Goal: Information Seeking & Learning: Learn about a topic

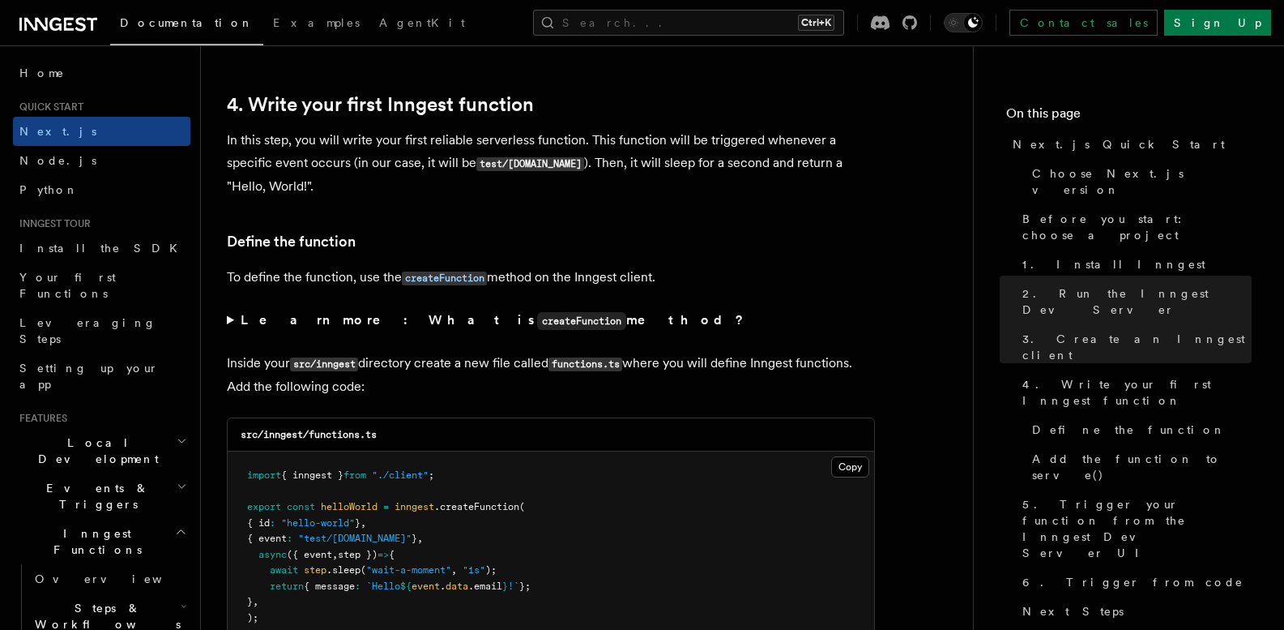
scroll to position [2591, 0]
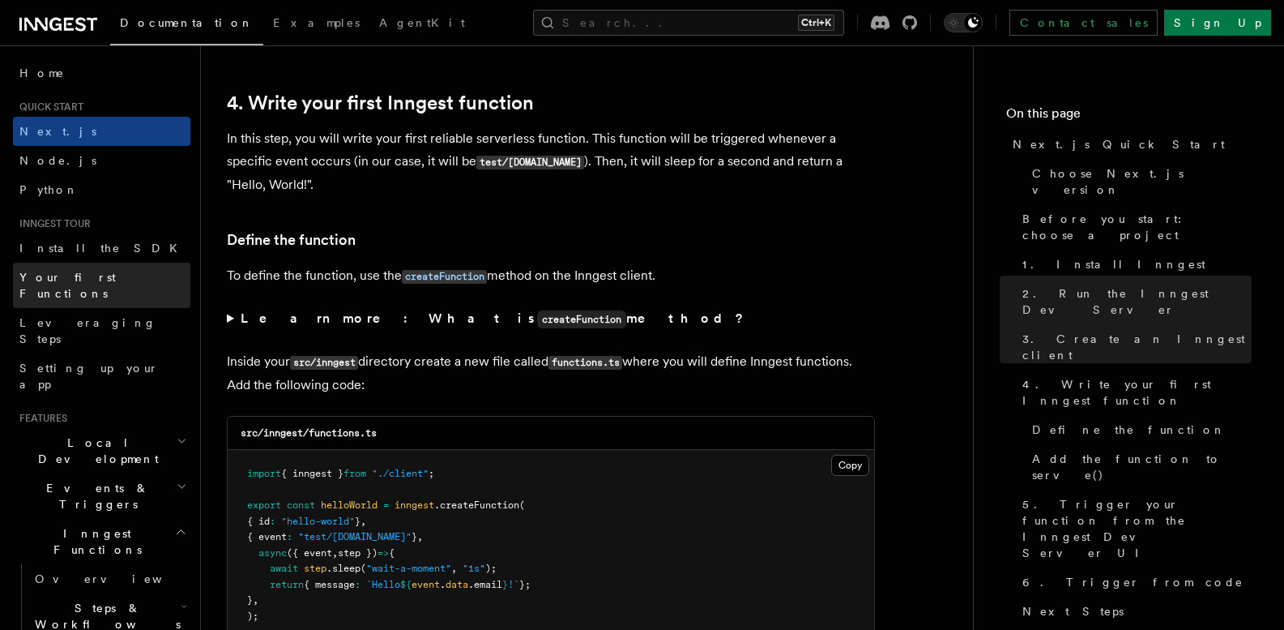
click at [111, 277] on span "Your first Functions" at bounding box center [67, 285] width 96 height 29
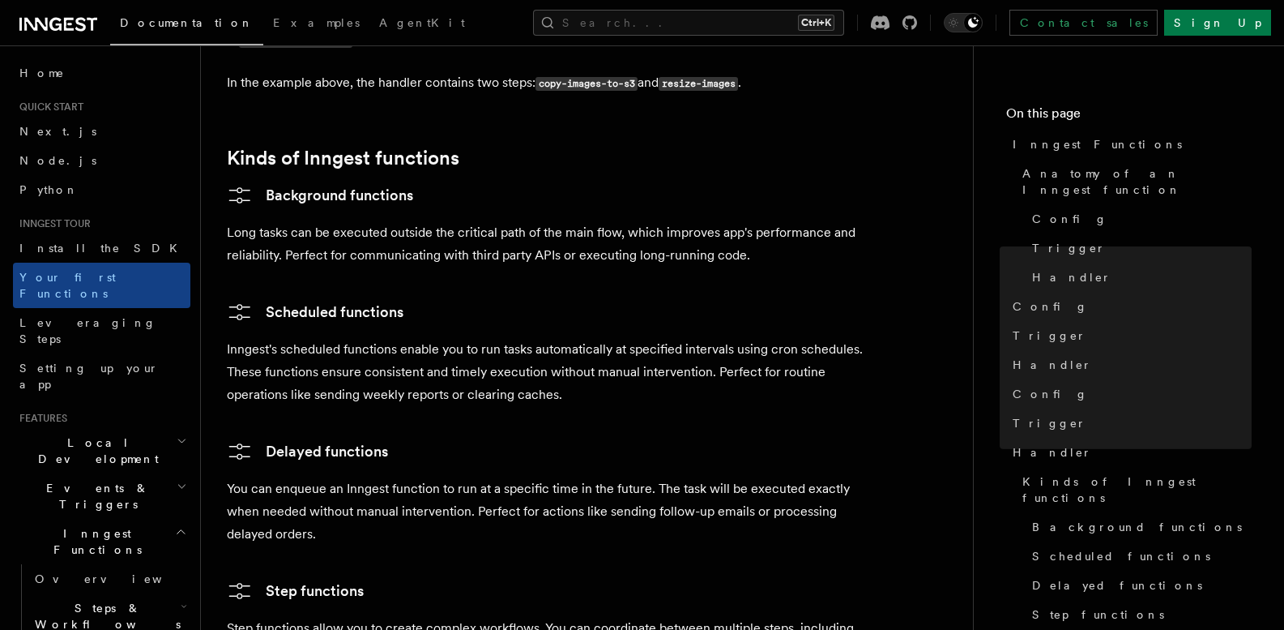
scroll to position [2479, 0]
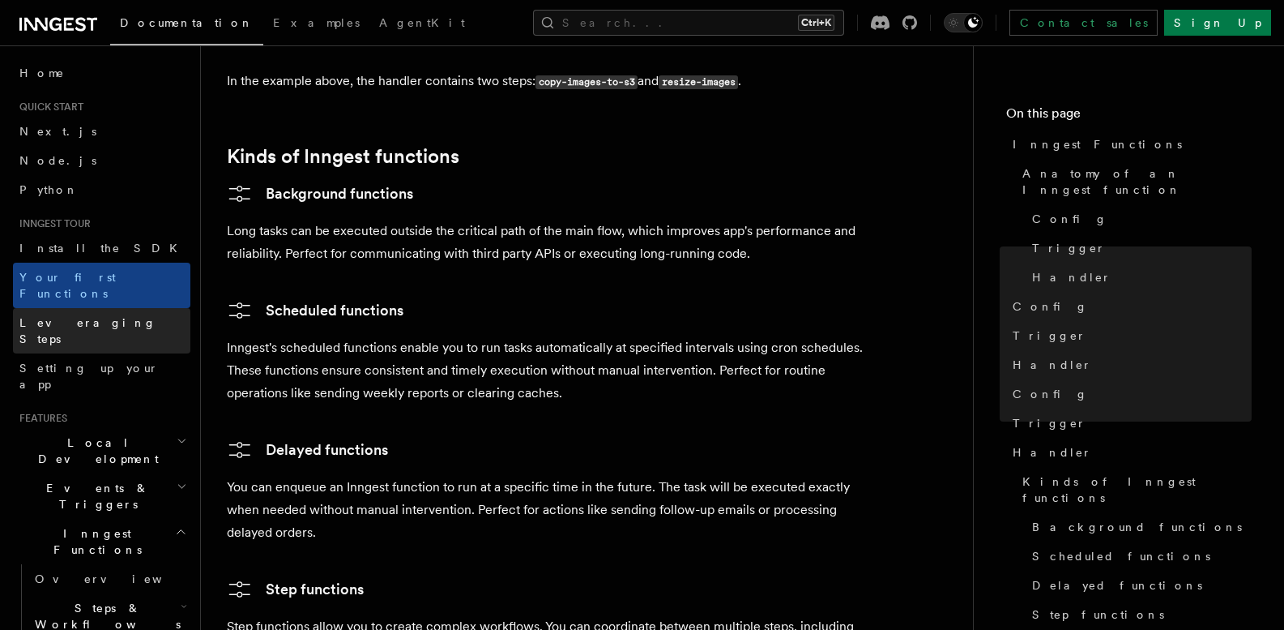
click at [88, 316] on span "Leveraging Steps" at bounding box center [87, 330] width 137 height 29
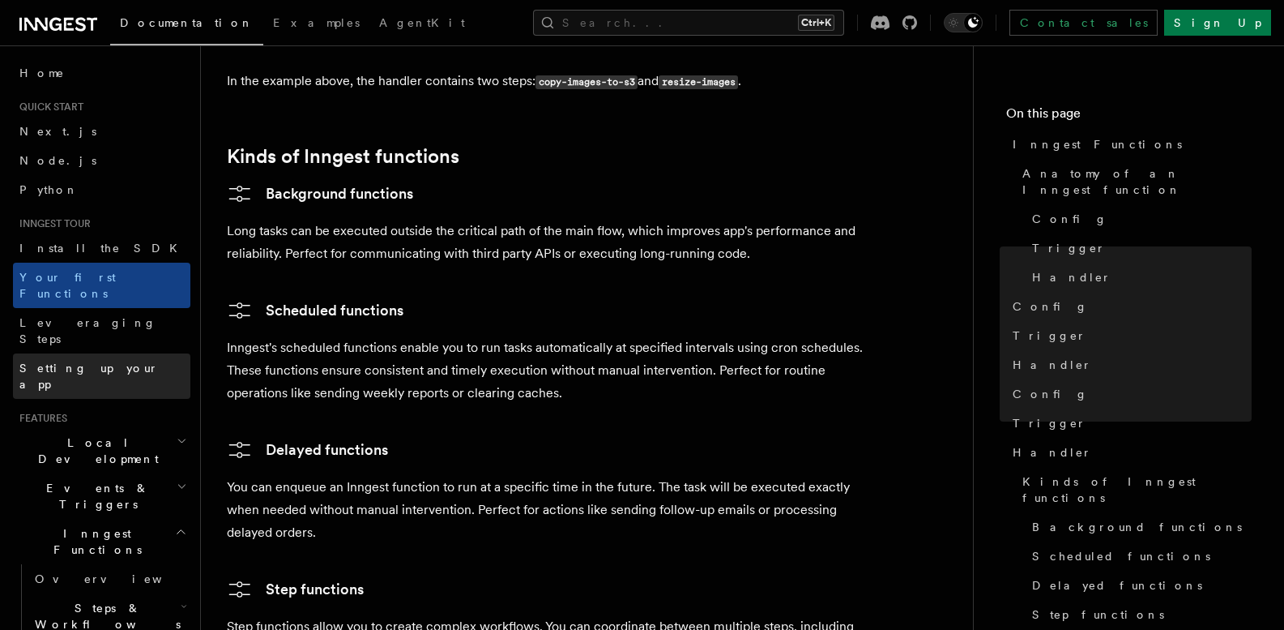
click at [96, 353] on link "Setting up your app" at bounding box center [101, 375] width 177 height 45
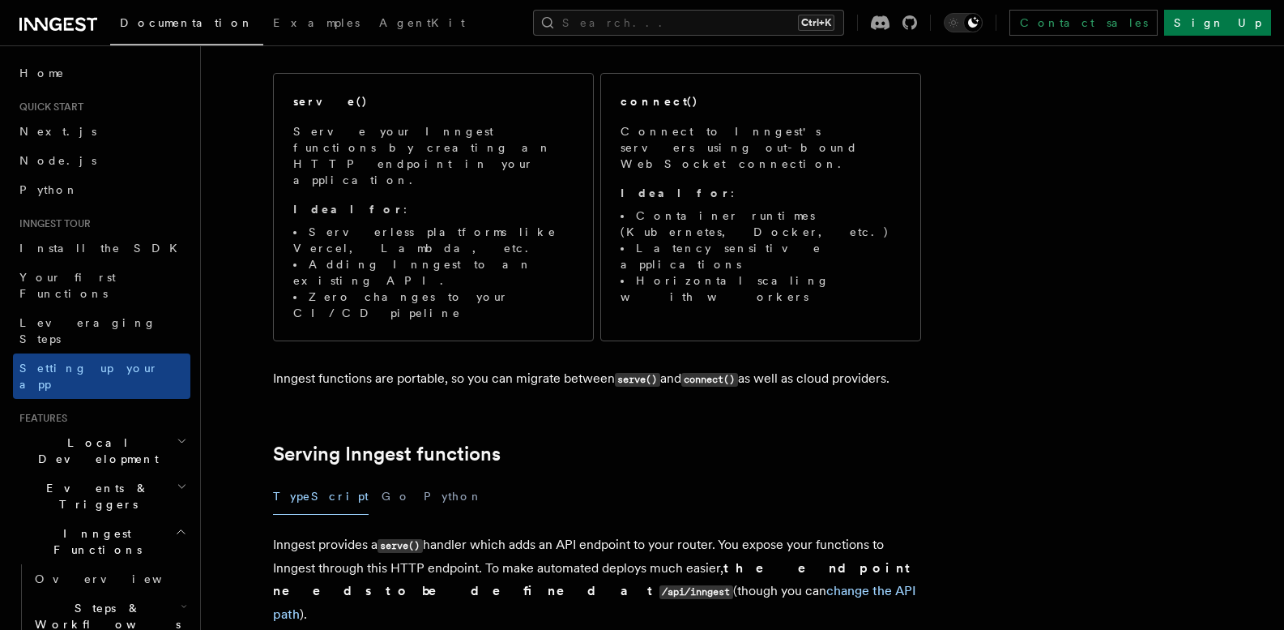
scroll to position [201, 0]
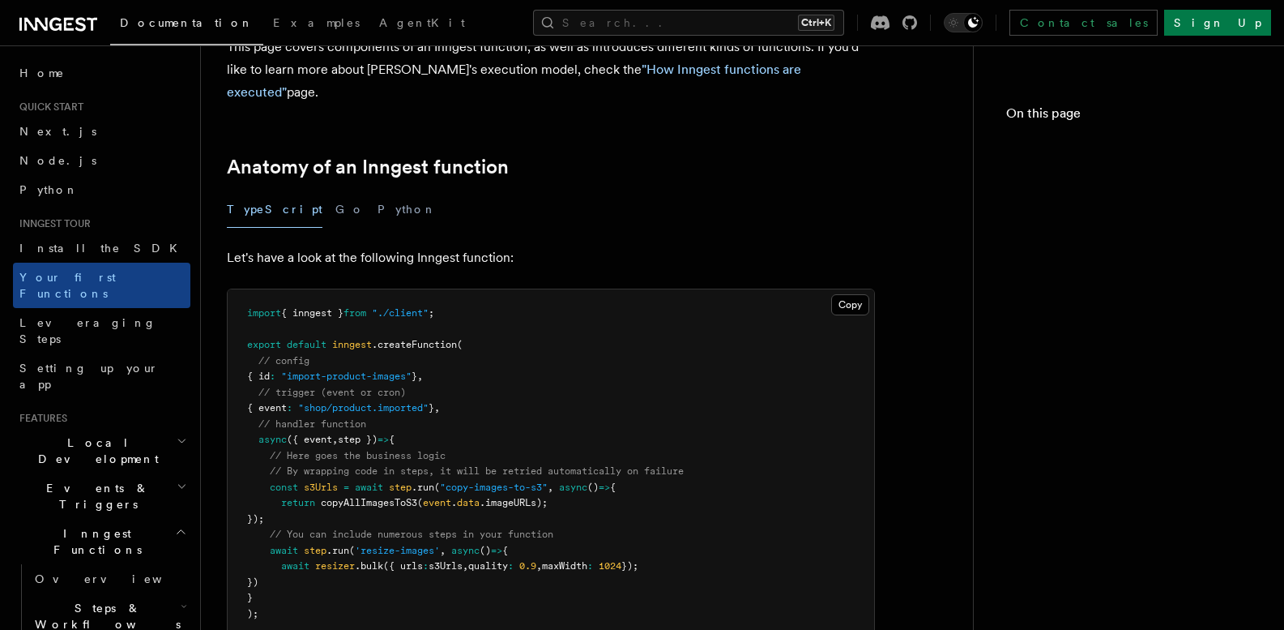
scroll to position [2425, 0]
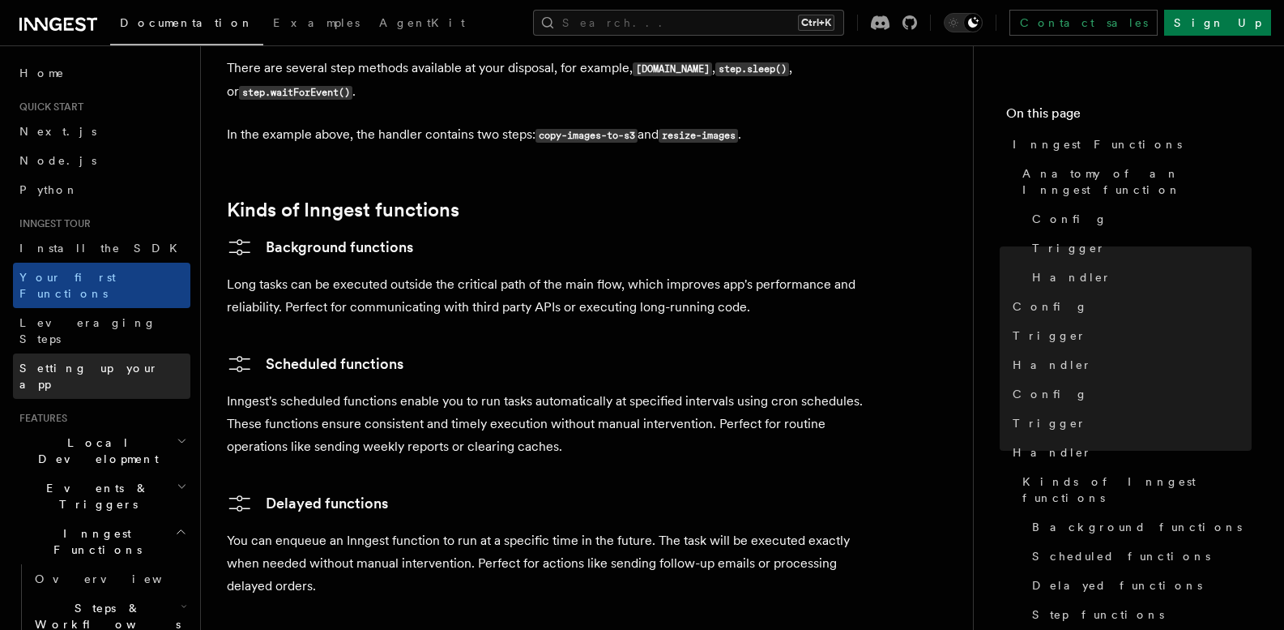
click at [47, 361] on span "Setting up your app" at bounding box center [88, 375] width 139 height 29
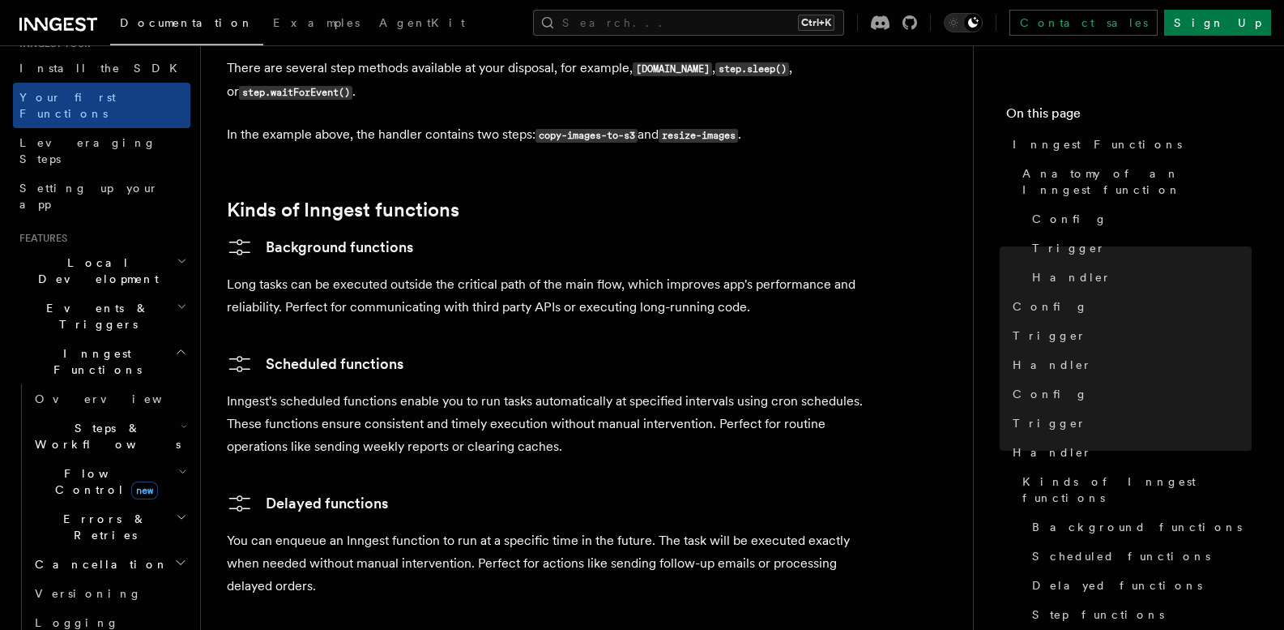
scroll to position [189, 0]
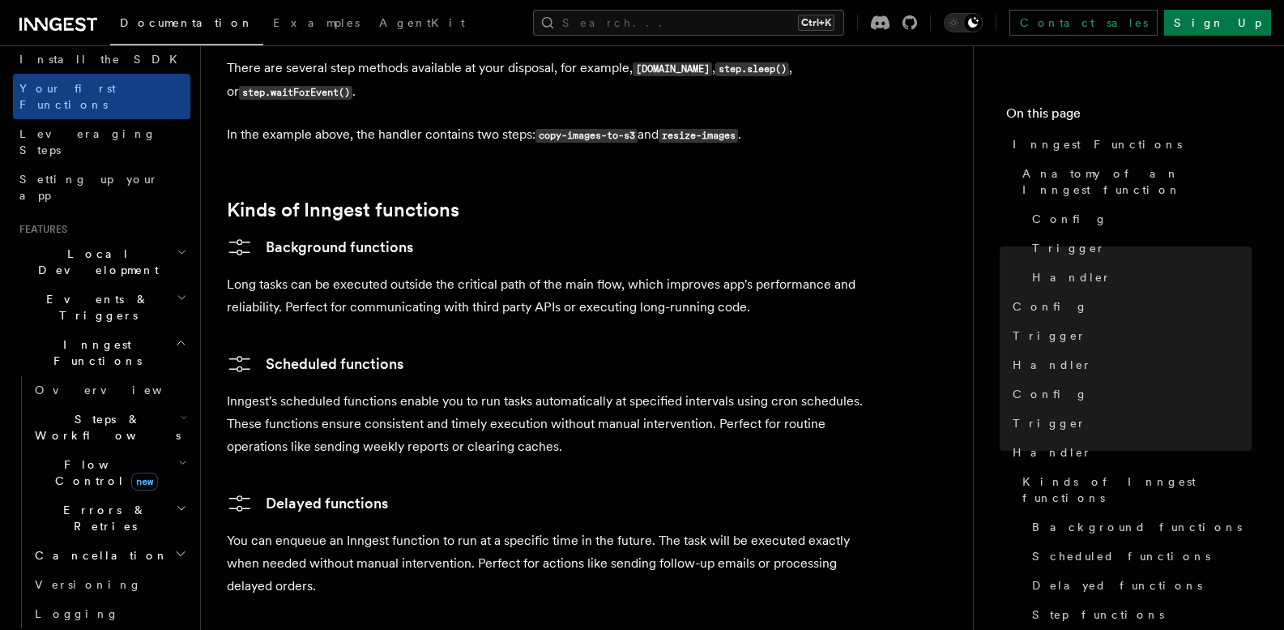
click at [181, 411] on icon "button" at bounding box center [184, 417] width 6 height 13
click at [94, 411] on span "Steps & Workflows" at bounding box center [104, 427] width 152 height 32
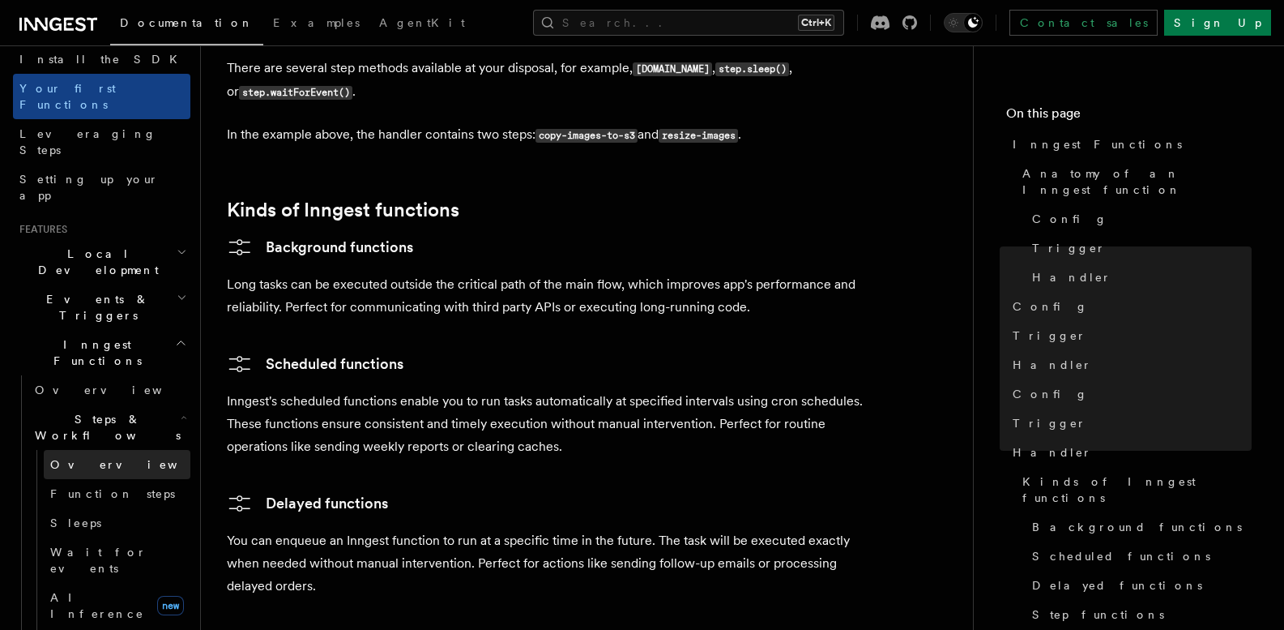
click at [82, 458] on span "Overview" at bounding box center [133, 464] width 167 height 13
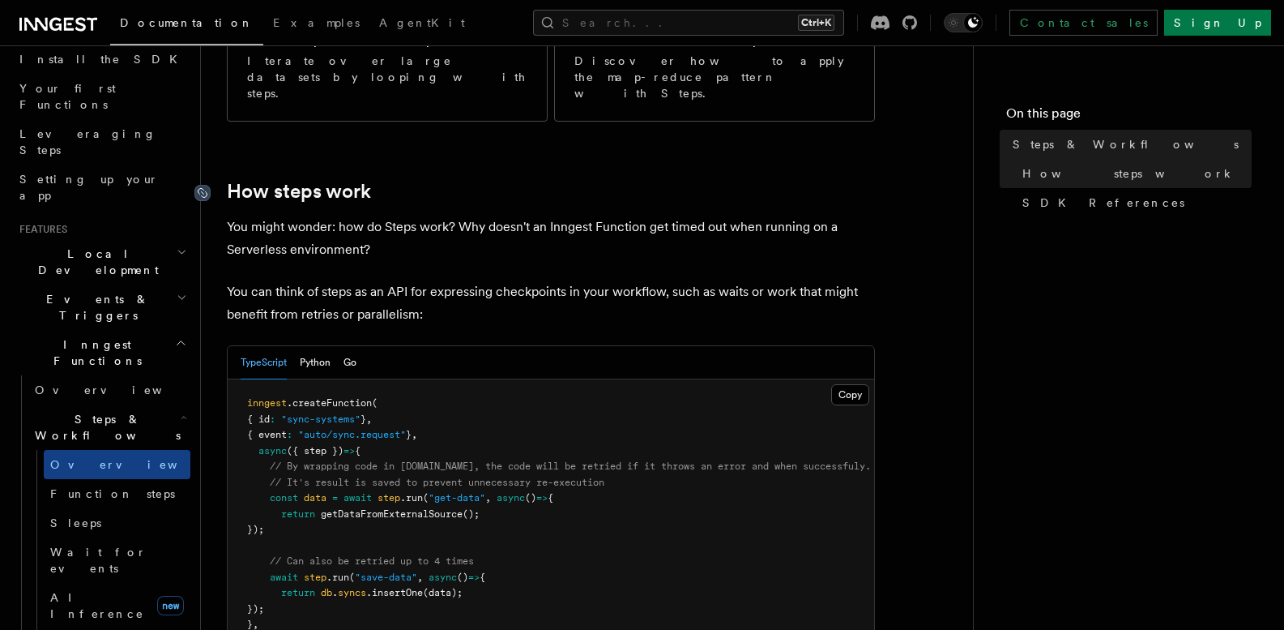
scroll to position [535, 0]
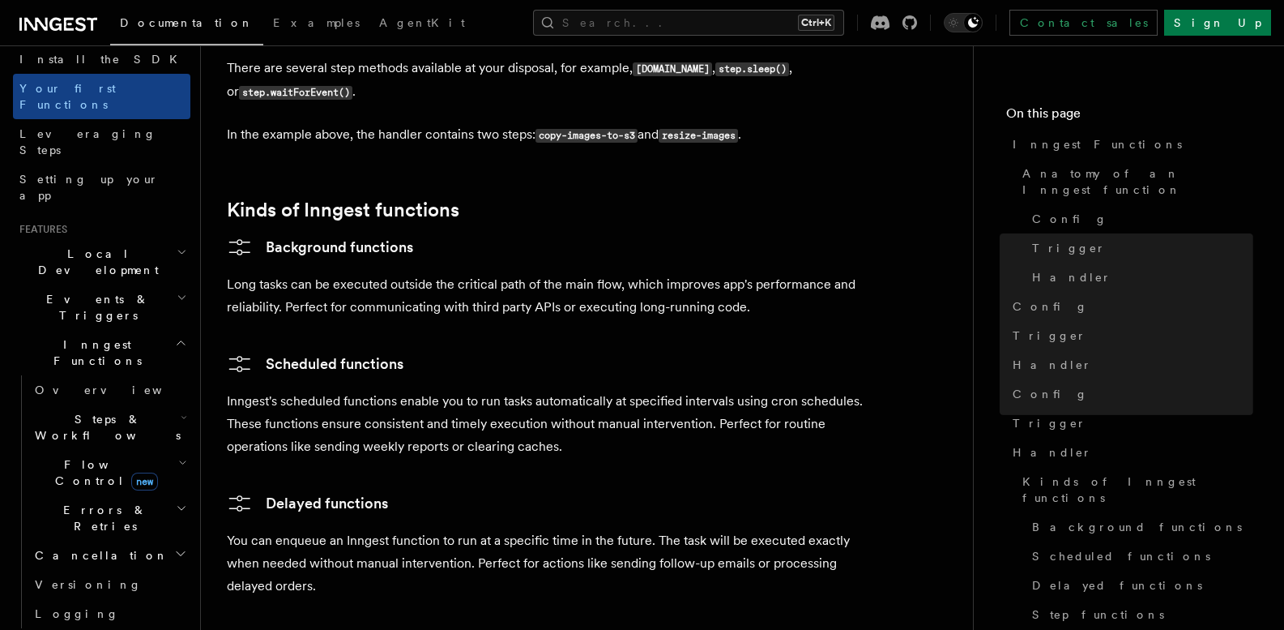
scroll to position [2372, 0]
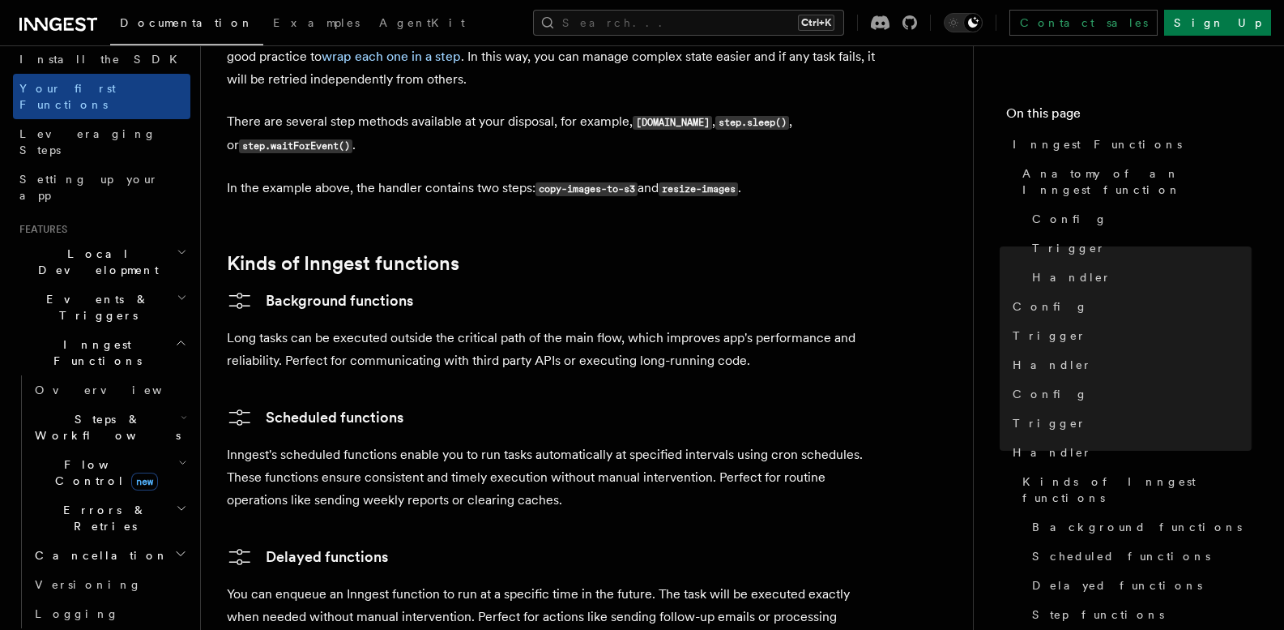
click at [117, 411] on span "Steps & Workflows" at bounding box center [104, 427] width 152 height 32
click at [100, 485] on span "Function steps" at bounding box center [112, 493] width 125 height 16
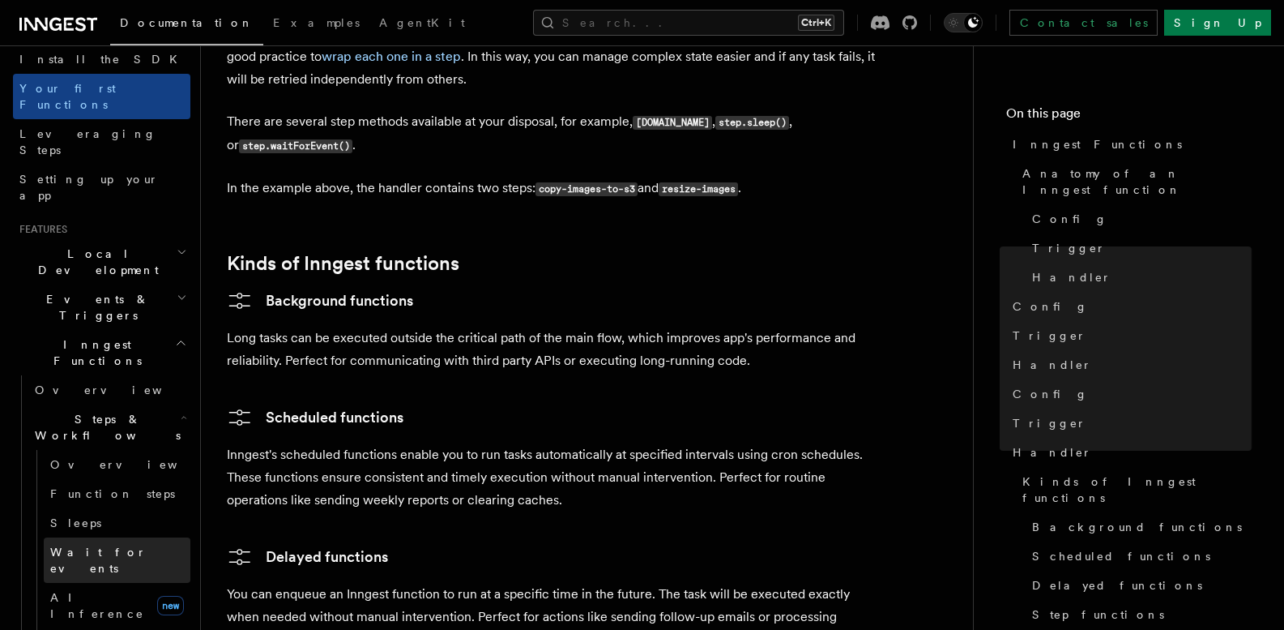
click at [92, 545] on span "Wait for events" at bounding box center [98, 559] width 96 height 29
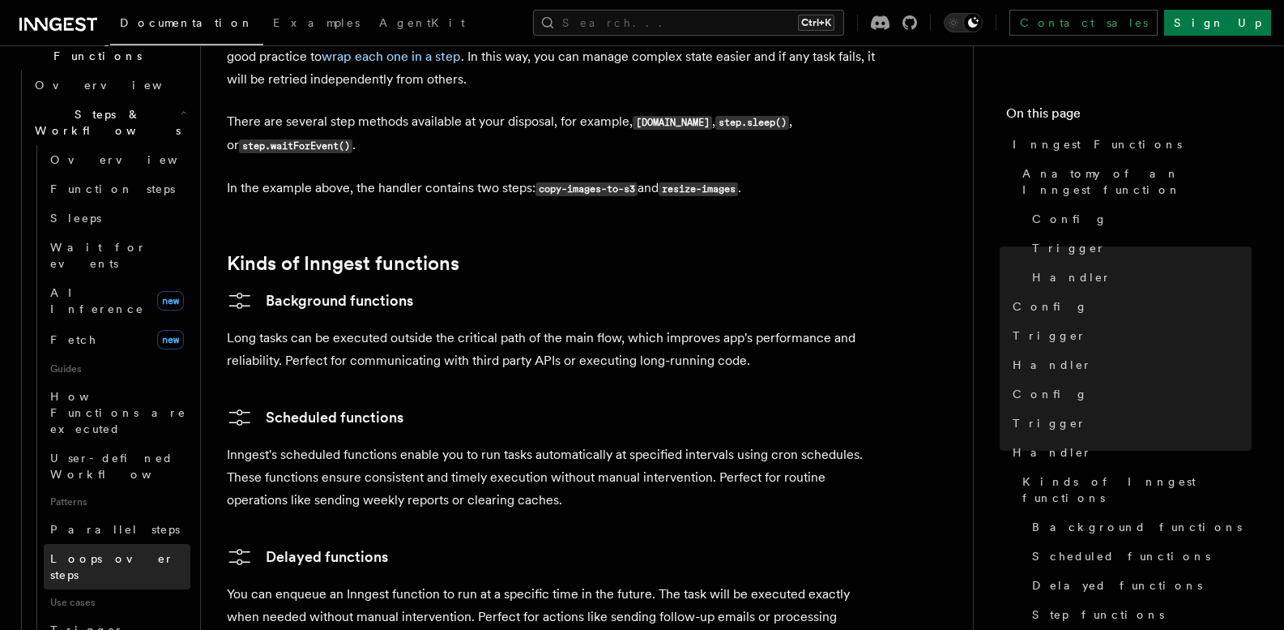
scroll to position [509, 0]
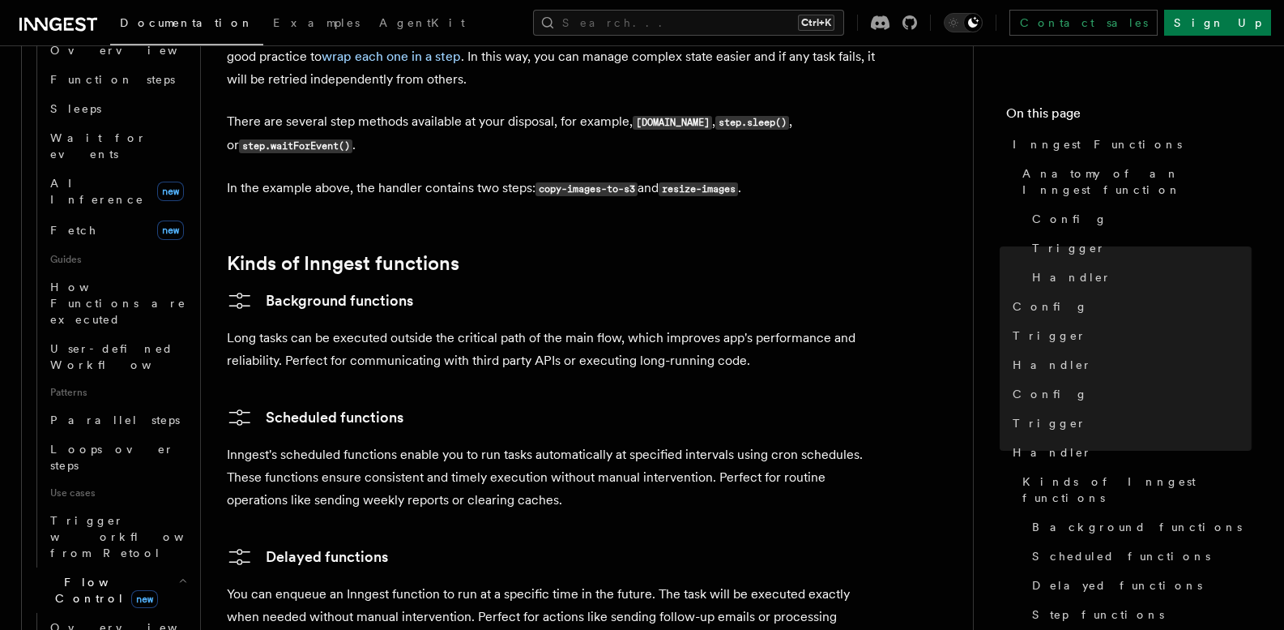
scroll to position [640, 0]
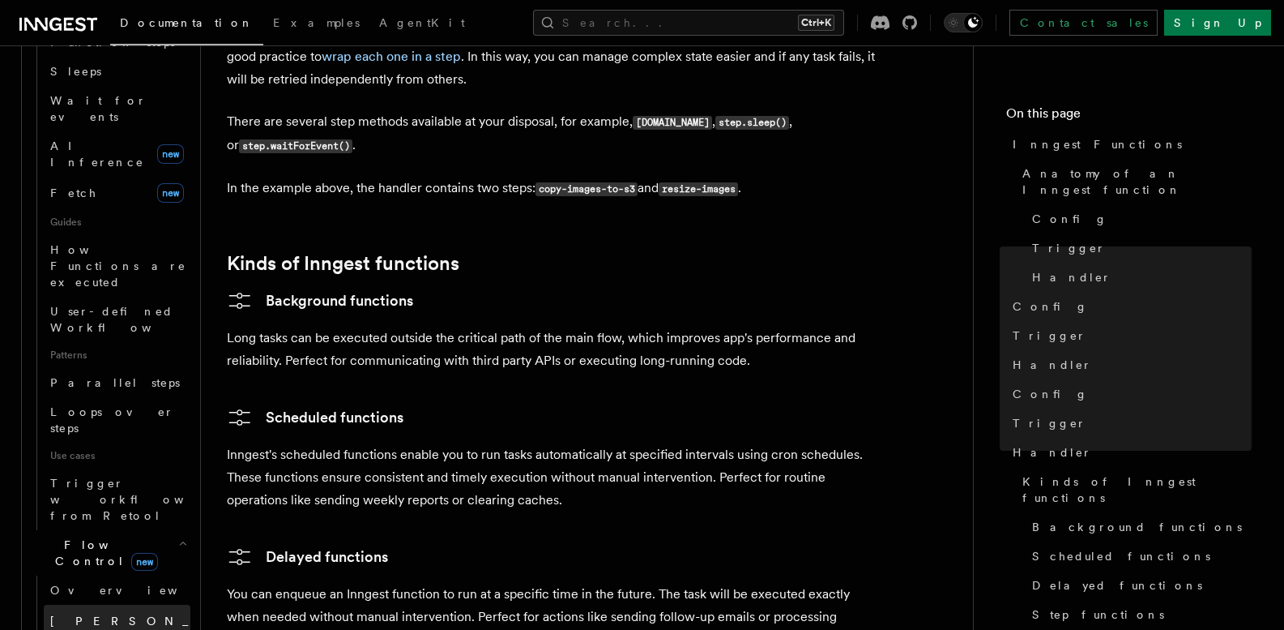
click at [73, 614] on span "Singleton" at bounding box center [168, 620] width 237 height 13
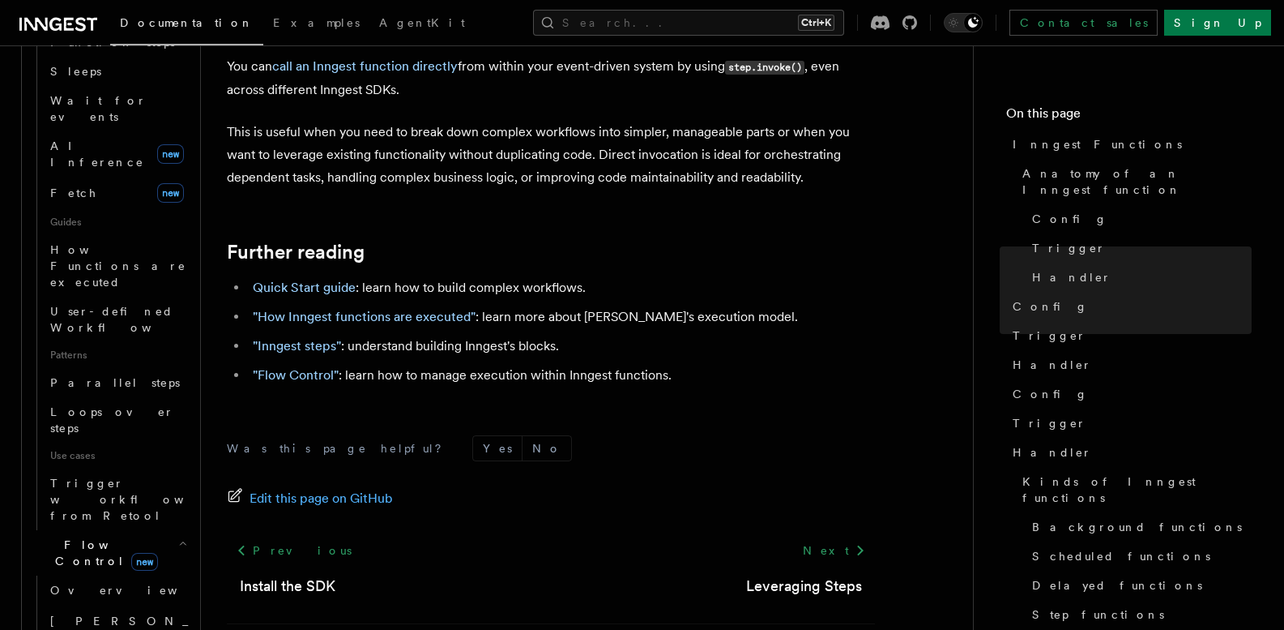
scroll to position [3342, 0]
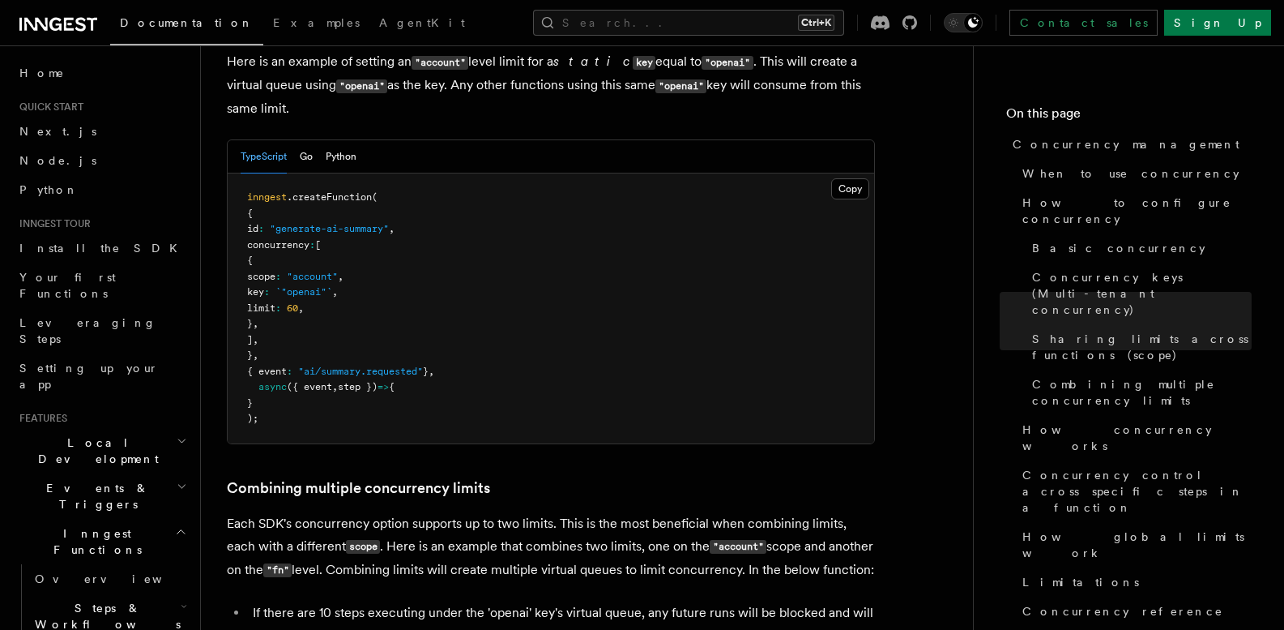
scroll to position [2104, 0]
click at [332, 288] on span "`"openai"`" at bounding box center [304, 293] width 57 height 11
click at [298, 304] on span "60" at bounding box center [292, 309] width 11 height 11
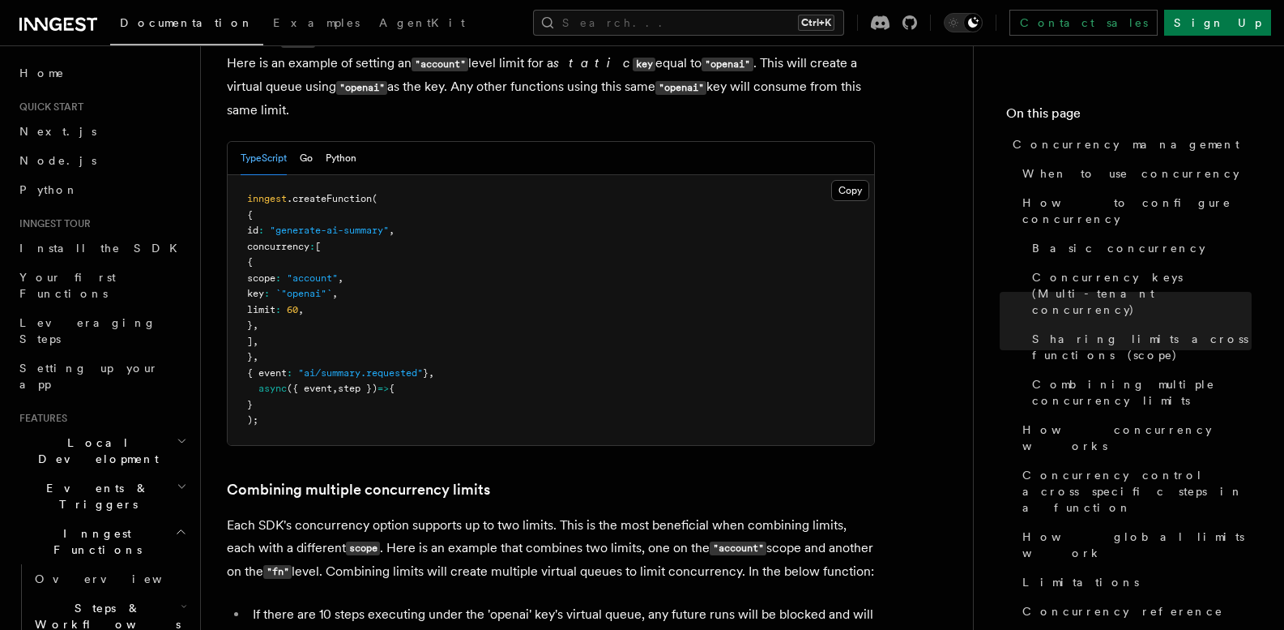
click at [332, 288] on span "`"openai"`" at bounding box center [304, 293] width 57 height 11
click at [391, 229] on pre "inngest .createFunction ( { id : "generate-ai-summary" , concurrency : [ { scop…" at bounding box center [551, 310] width 647 height 270
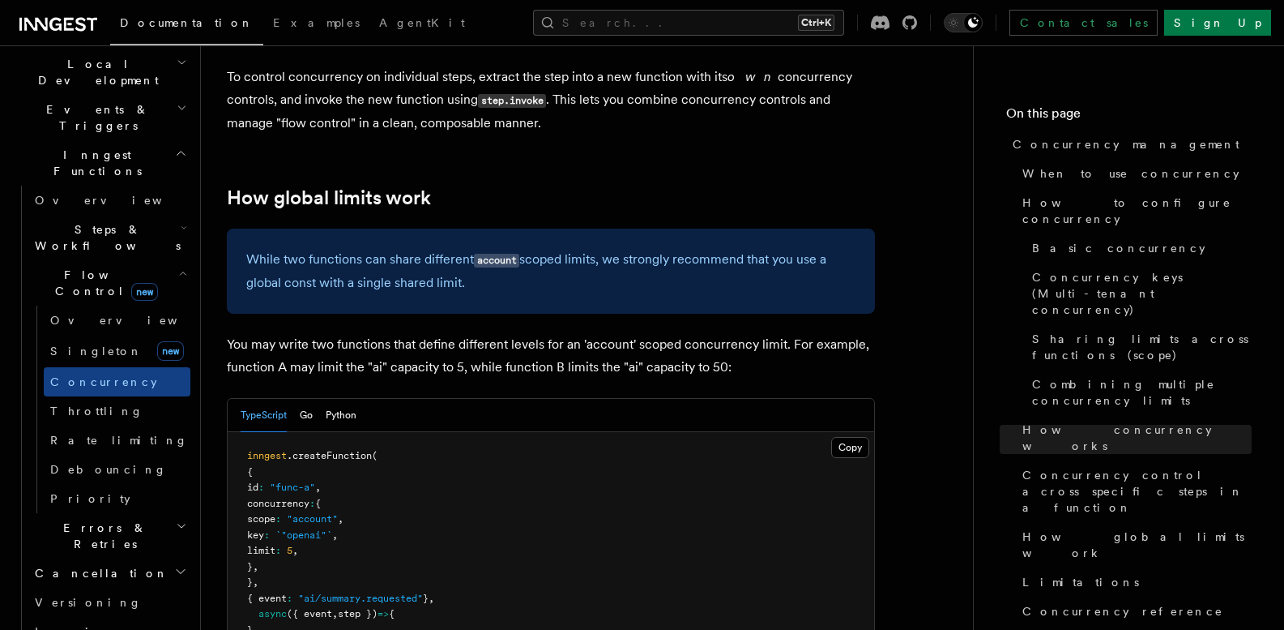
scroll to position [4131, 0]
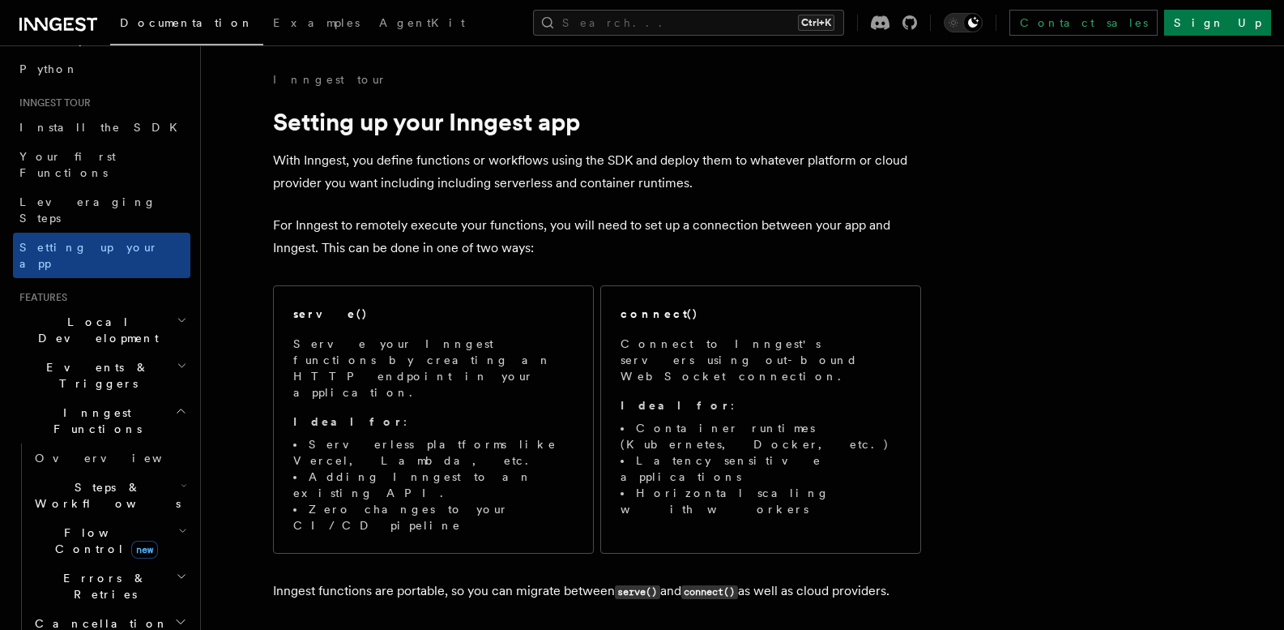
scroll to position [143, 0]
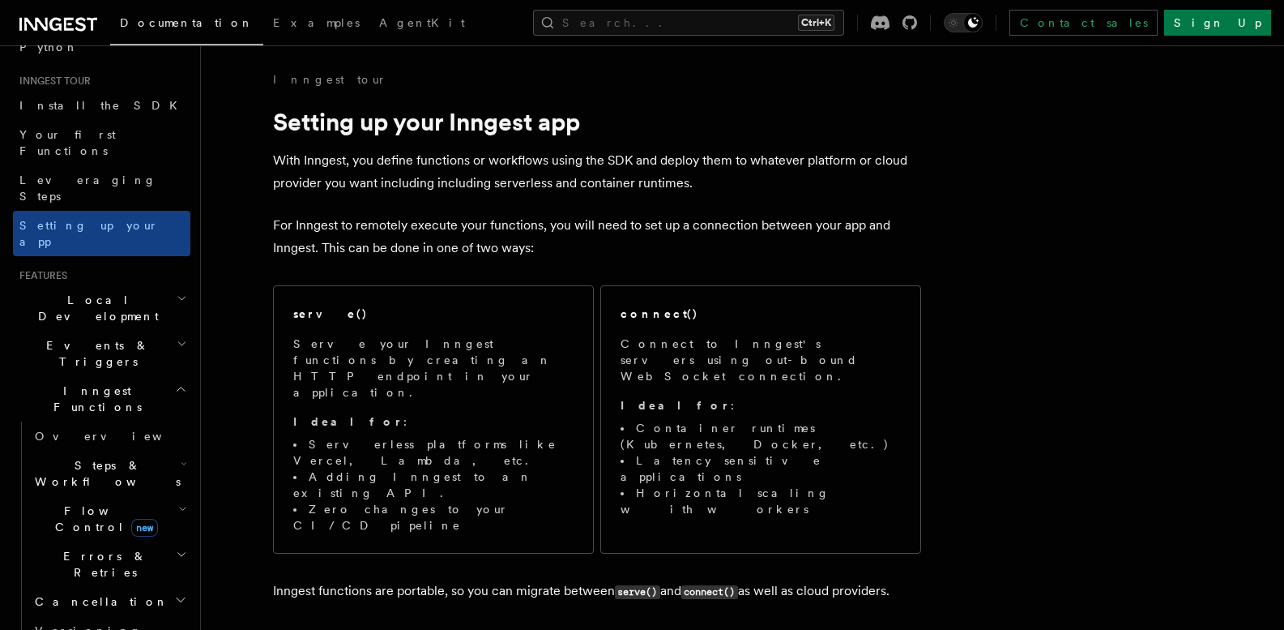
click at [177, 337] on icon "button" at bounding box center [182, 343] width 11 height 13
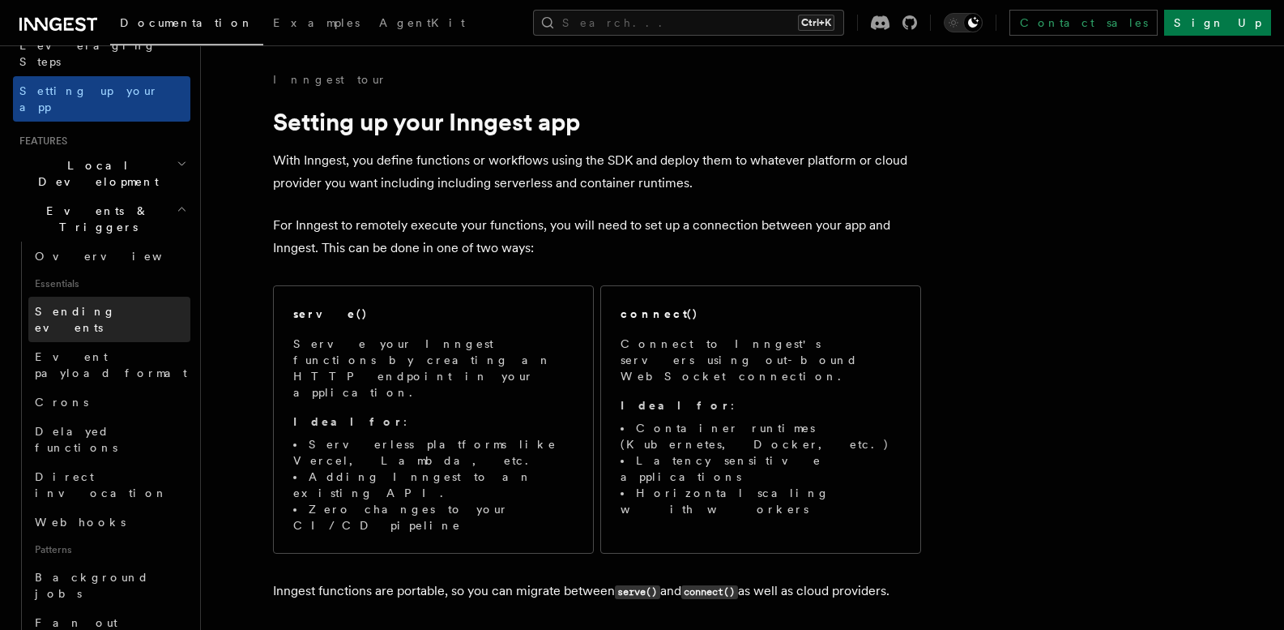
scroll to position [317, 0]
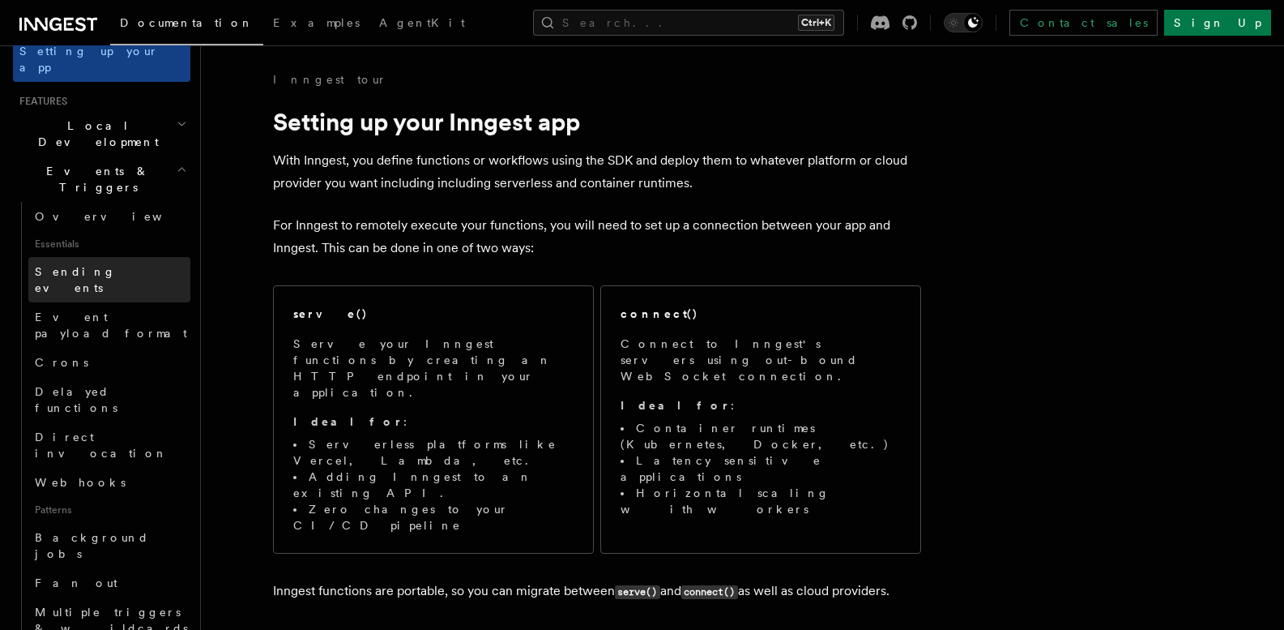
click at [88, 265] on span "Sending events" at bounding box center [75, 279] width 81 height 29
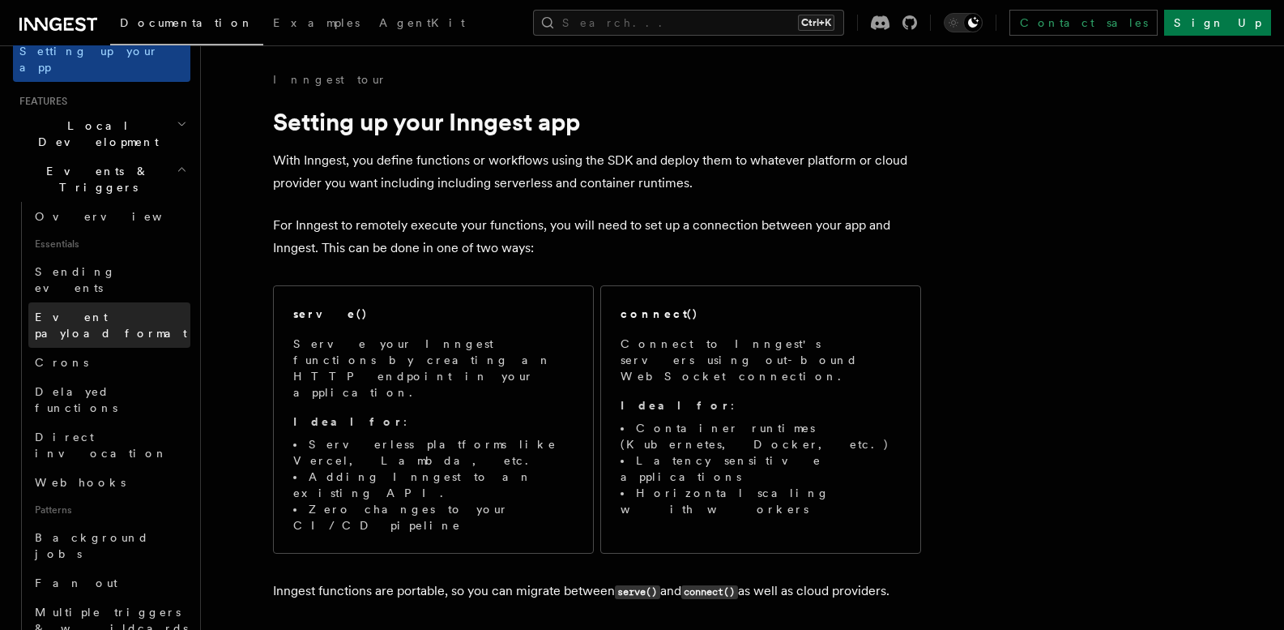
click at [83, 310] on span "Event payload format" at bounding box center [111, 324] width 152 height 29
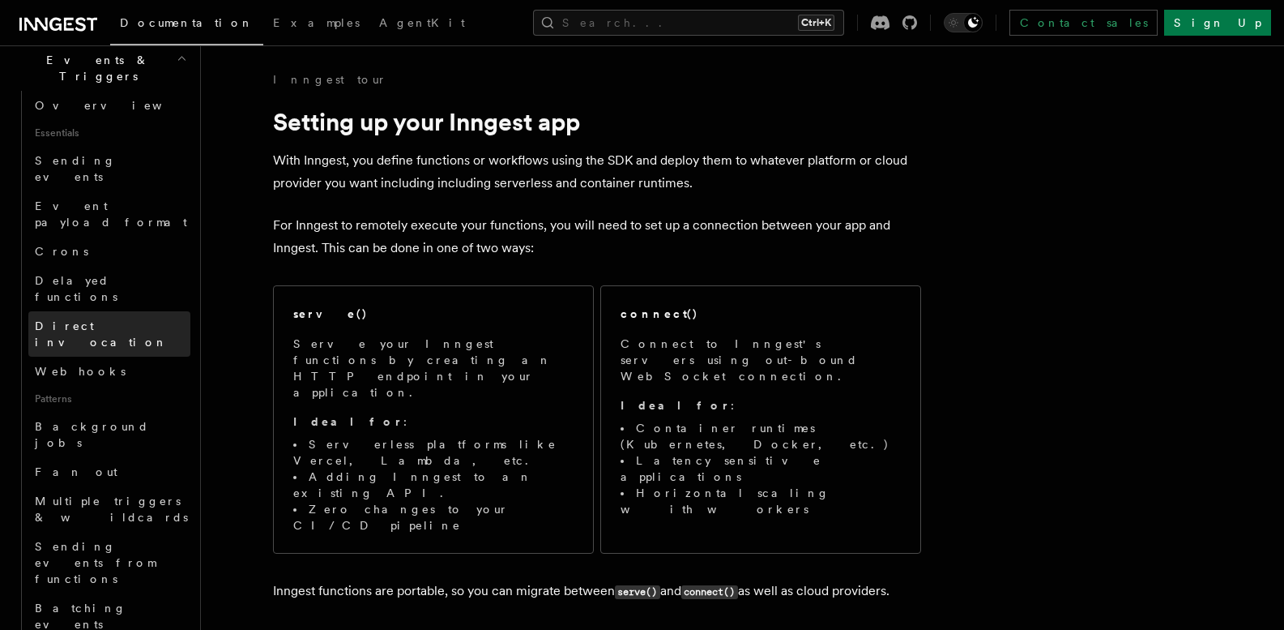
scroll to position [459, 0]
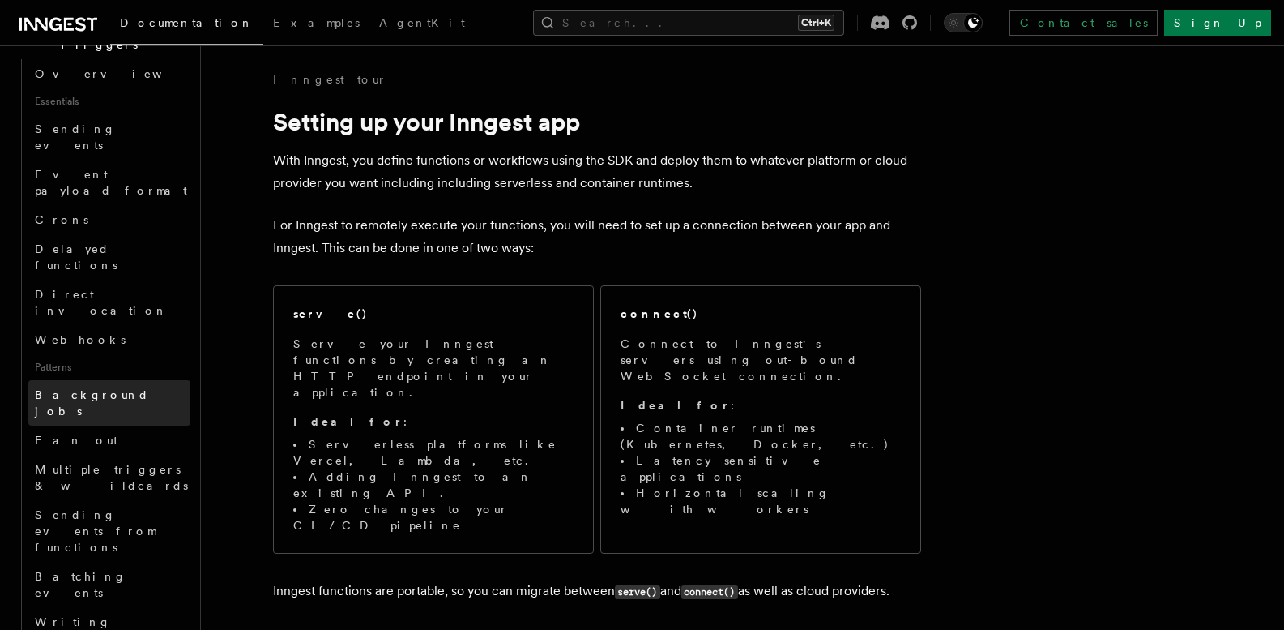
click at [64, 388] on span "Background jobs" at bounding box center [92, 402] width 114 height 29
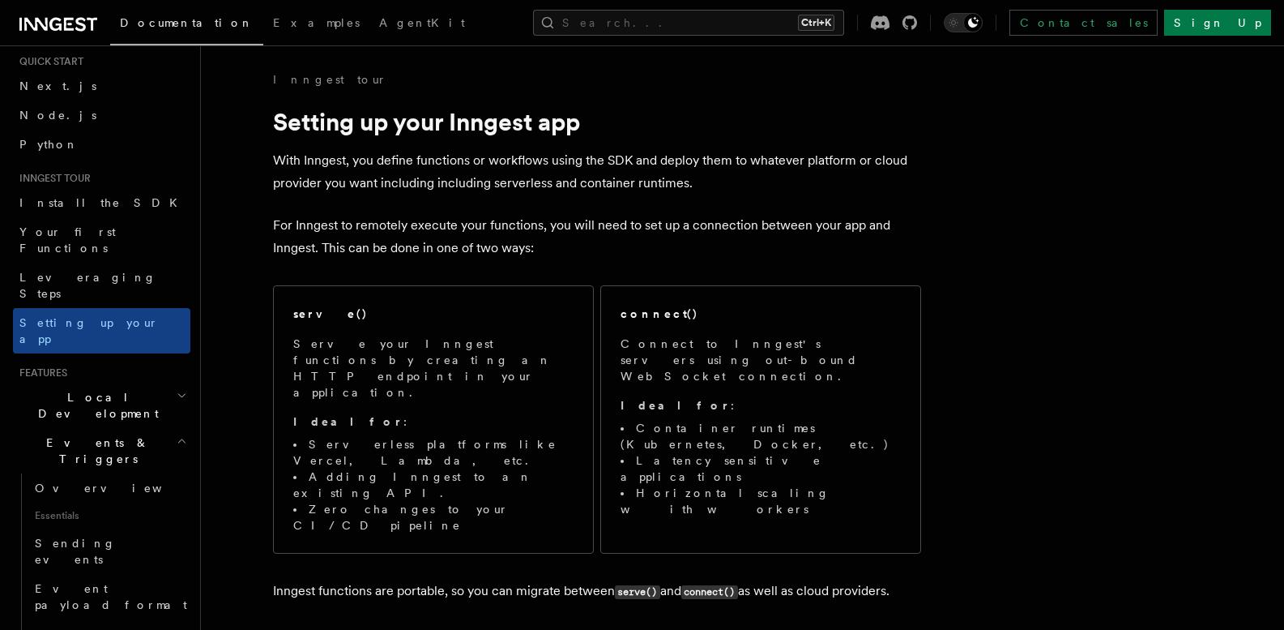
scroll to position [28, 0]
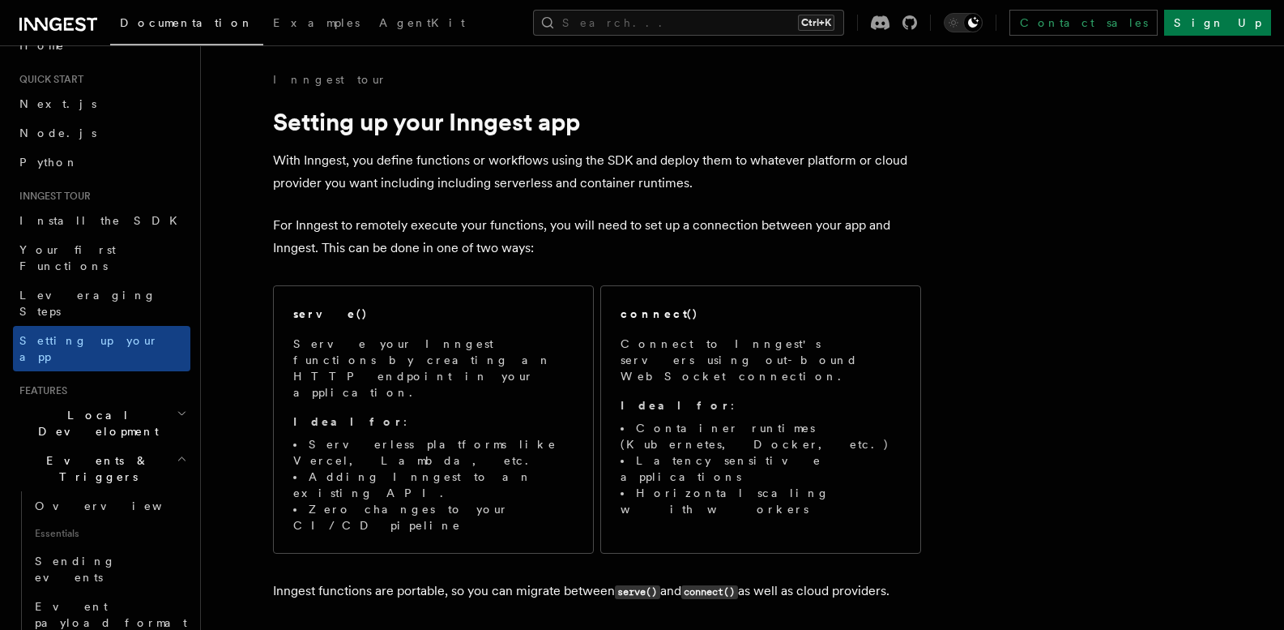
click at [145, 400] on h2 "Local Development" at bounding box center [101, 422] width 177 height 45
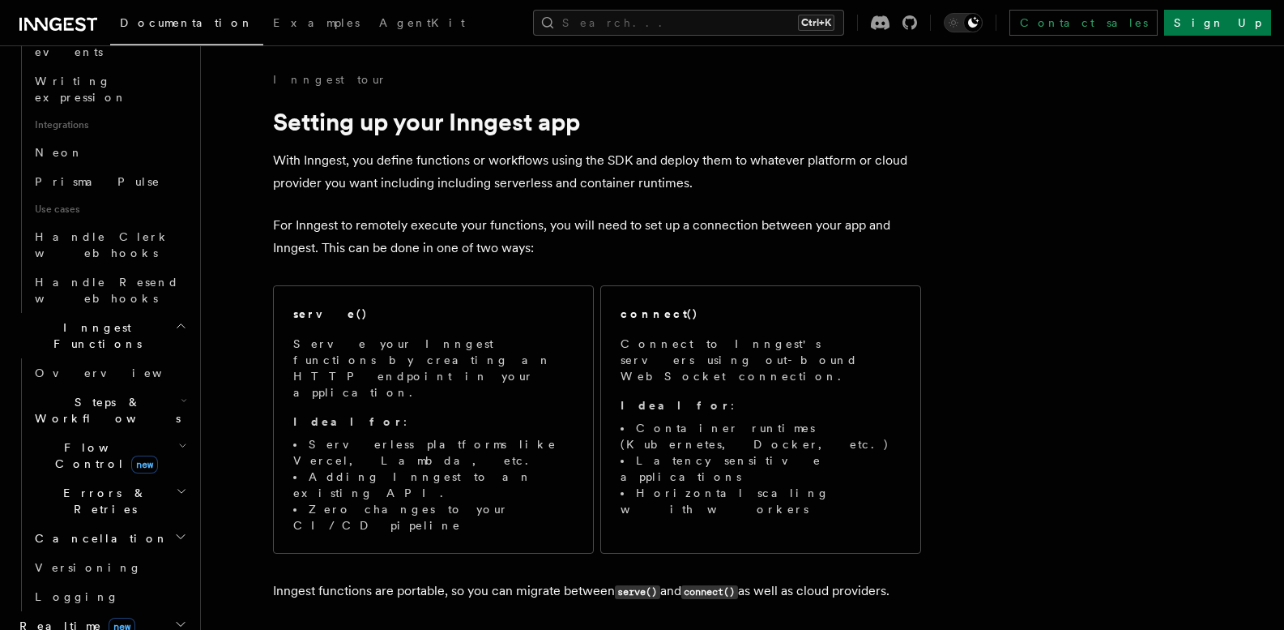
scroll to position [1162, 0]
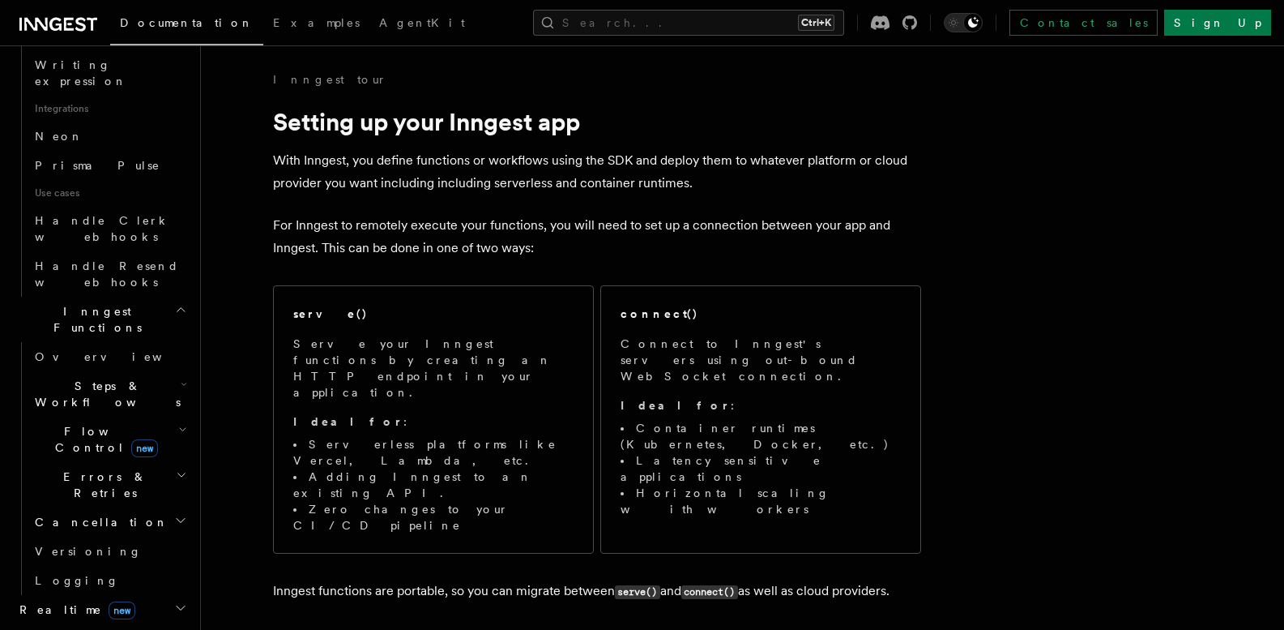
click at [174, 601] on icon "button" at bounding box center [180, 607] width 13 height 13
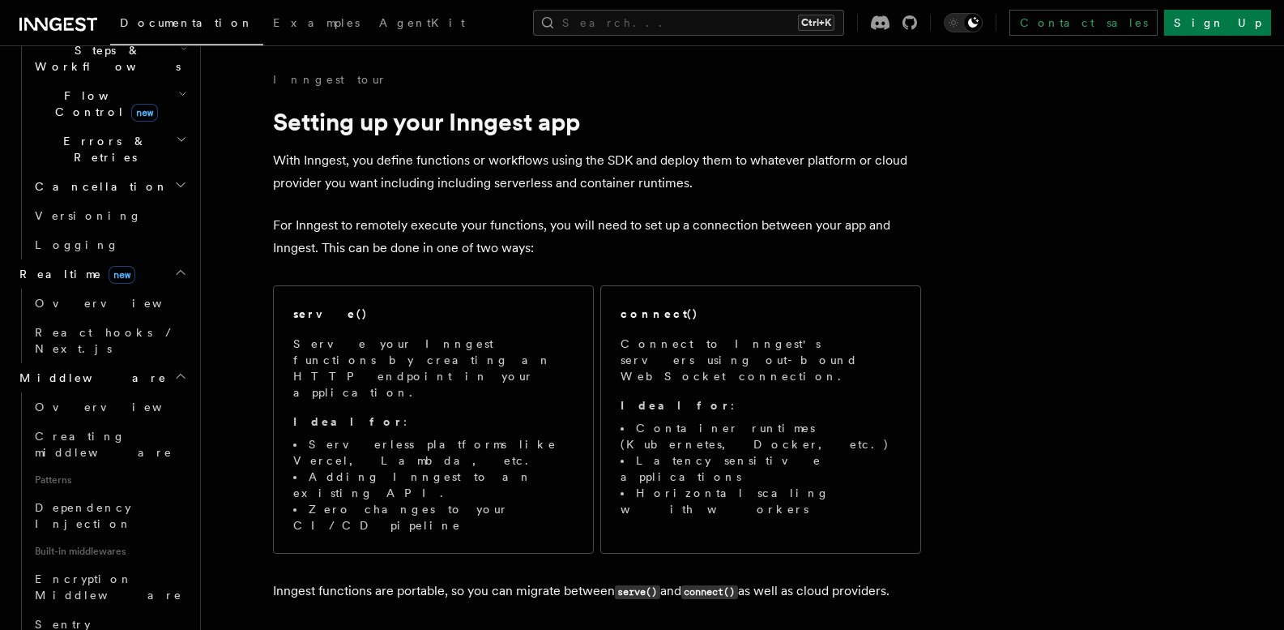
scroll to position [1532, 0]
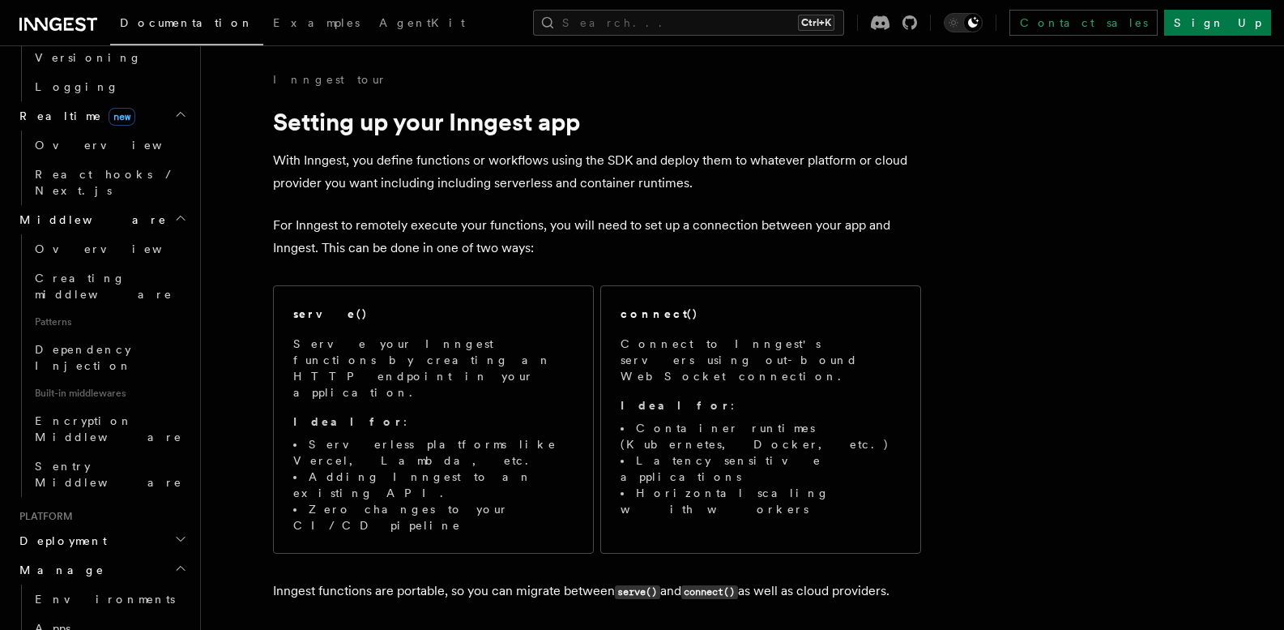
scroll to position [1656, 0]
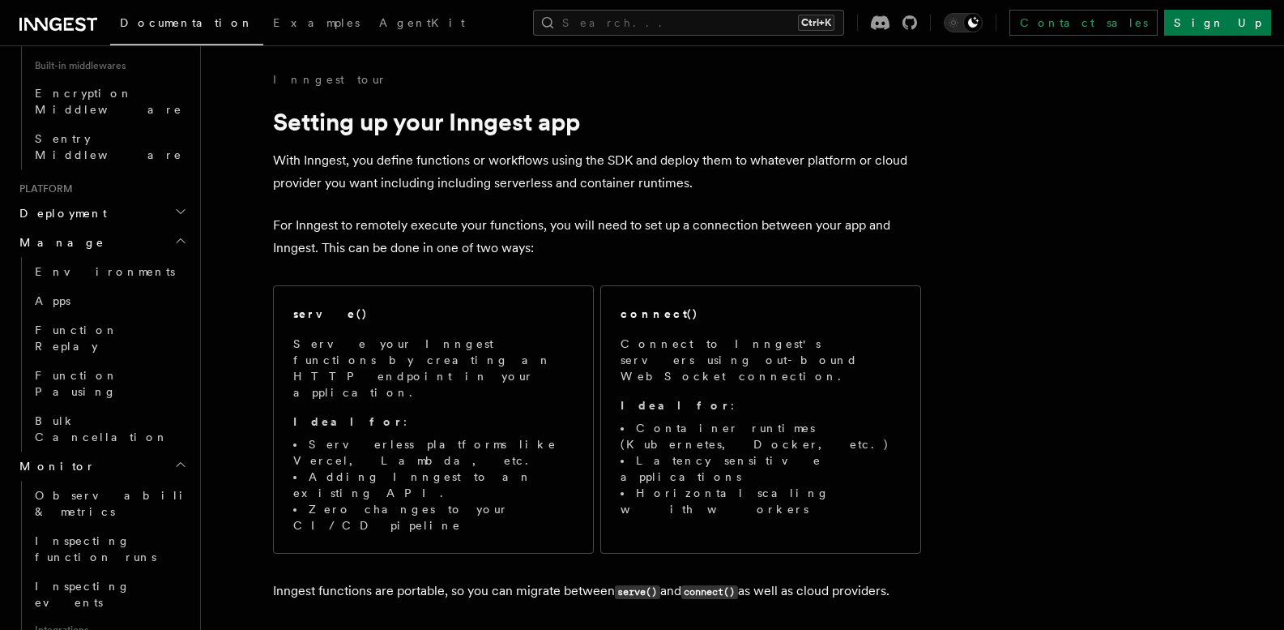
scroll to position [1986, 0]
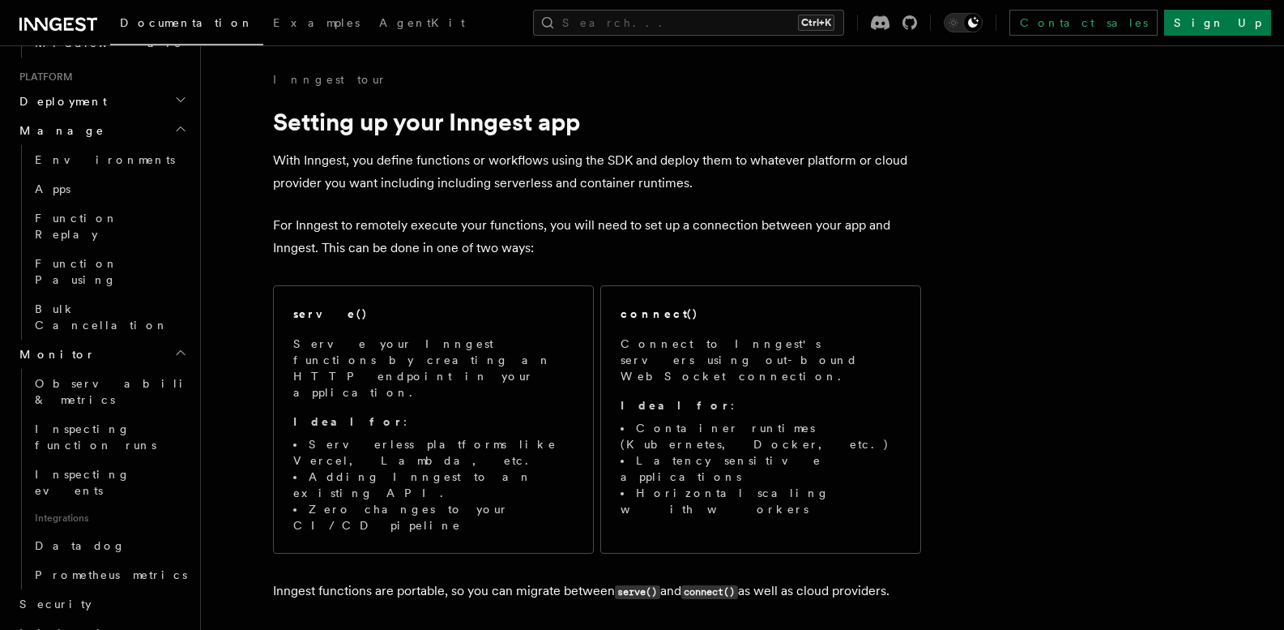
scroll to position [2132, 0]
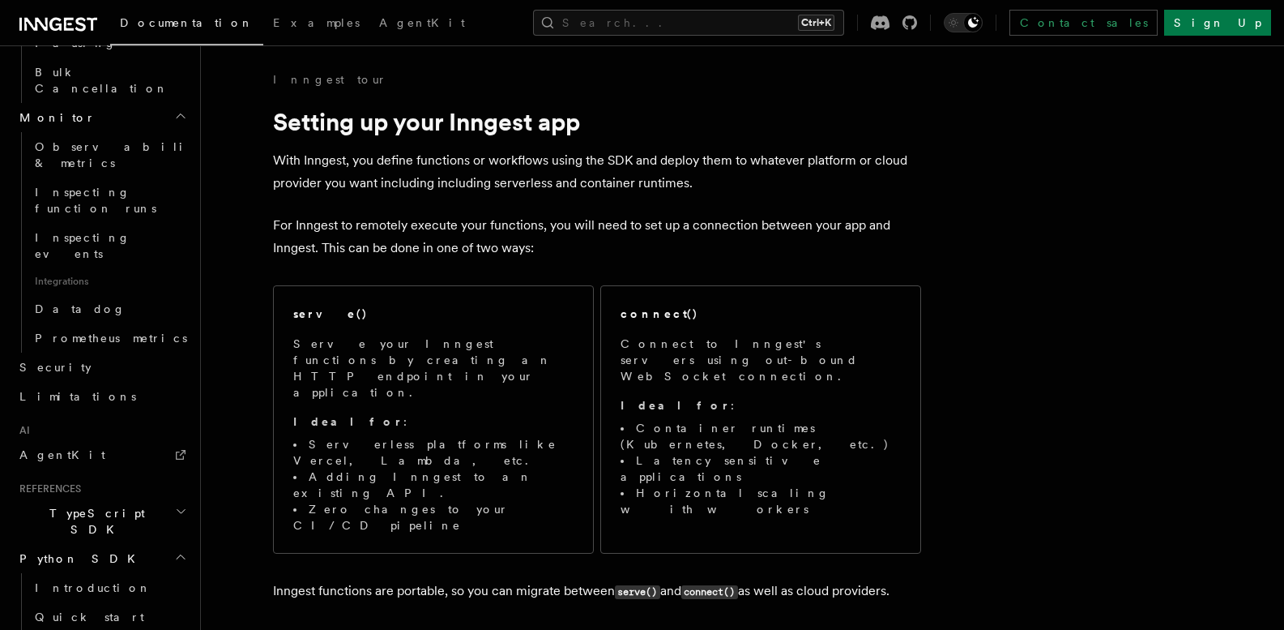
scroll to position [2350, 0]
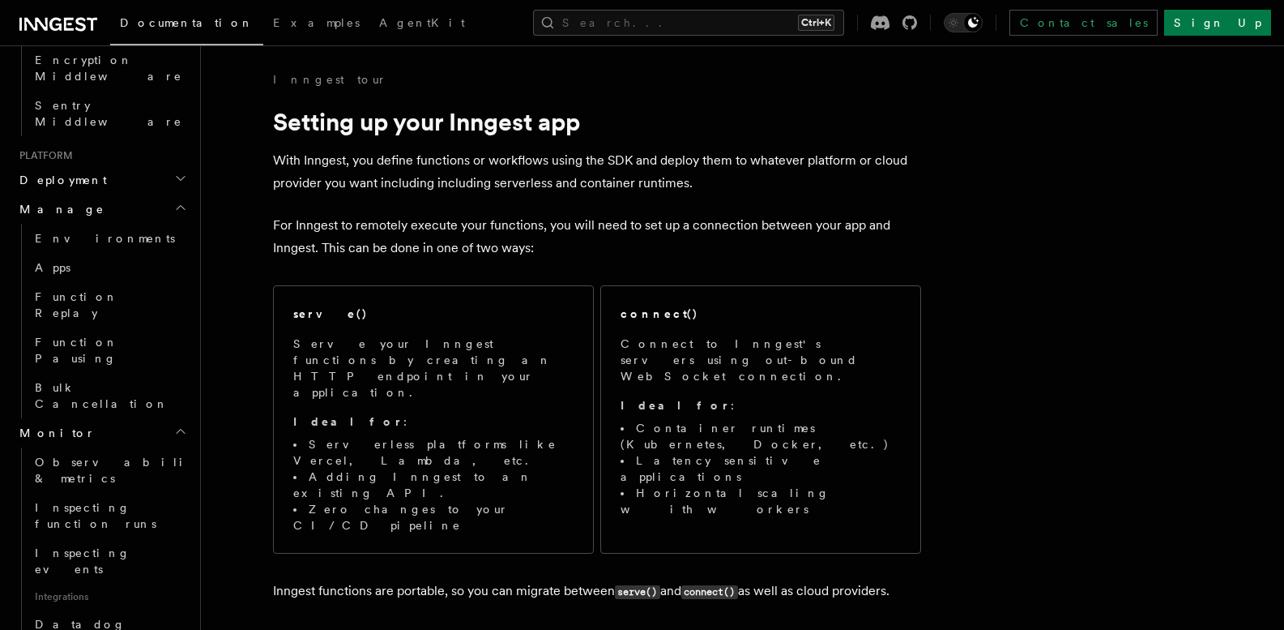
scroll to position [1990, 0]
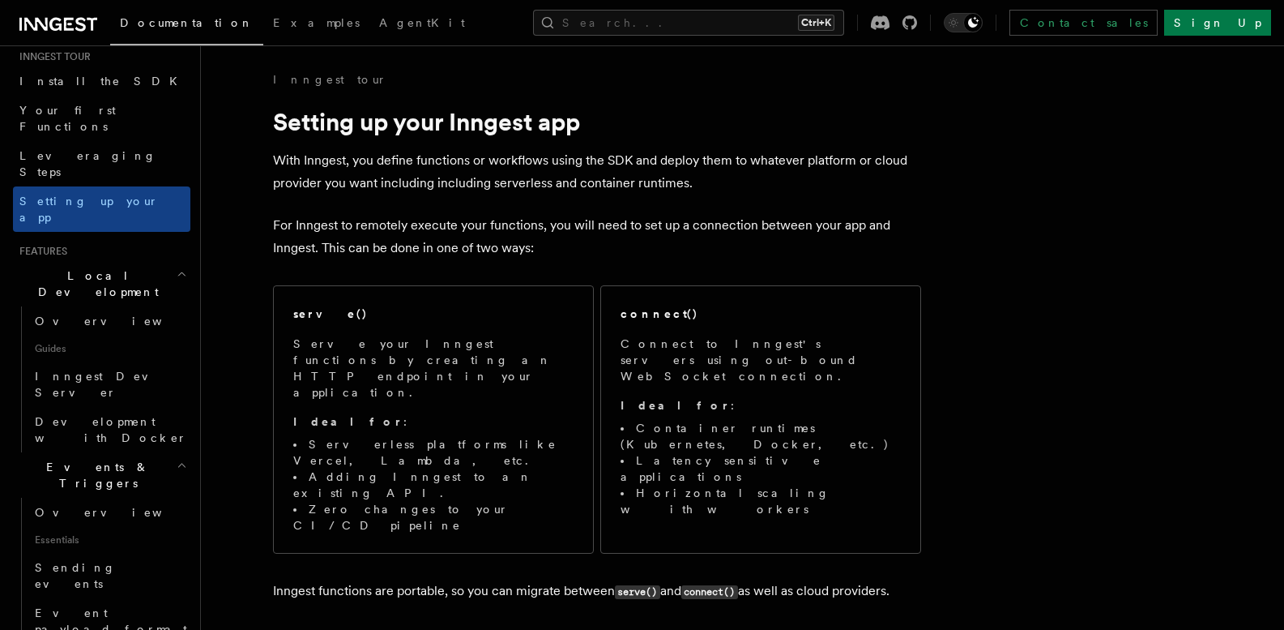
scroll to position [0, 0]
